Goal: Contribute content

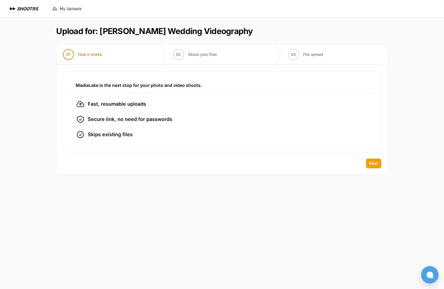
click at [373, 161] on span "Next" at bounding box center [374, 163] width 9 height 5
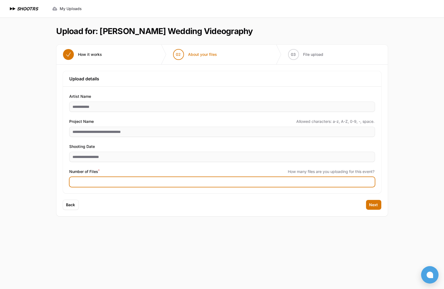
click at [130, 183] on input "Number of Files *" at bounding box center [222, 182] width 305 height 10
type input "***"
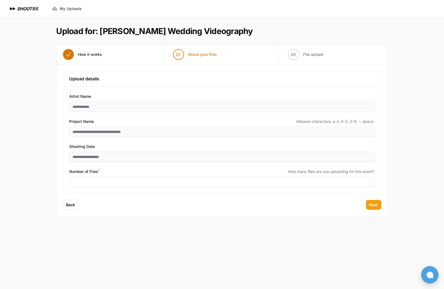
click at [375, 205] on span "Next" at bounding box center [374, 204] width 9 height 5
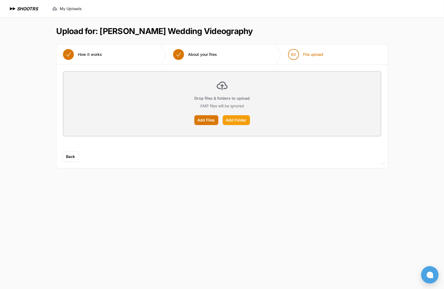
click at [231, 118] on label "Add Folder" at bounding box center [236, 120] width 27 height 10
click at [0, 0] on input "Add Folder" at bounding box center [0, 0] width 0 height 0
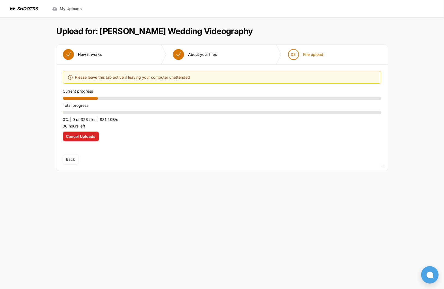
click at [19, 145] on div "Expand sidebar Collapse sidebar SHOOTRS SHOOTRS My Uploads" at bounding box center [222, 144] width 444 height 289
